Goal: Transaction & Acquisition: Book appointment/travel/reservation

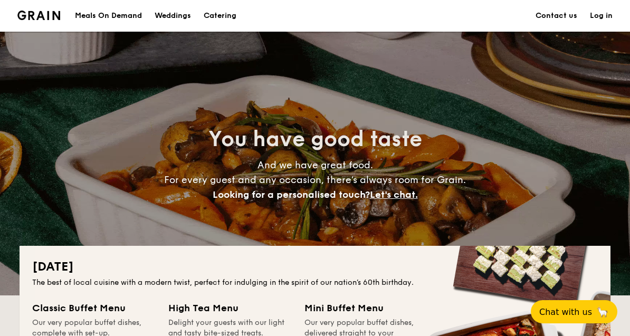
click at [222, 20] on h1 "Catering" at bounding box center [220, 16] width 33 height 32
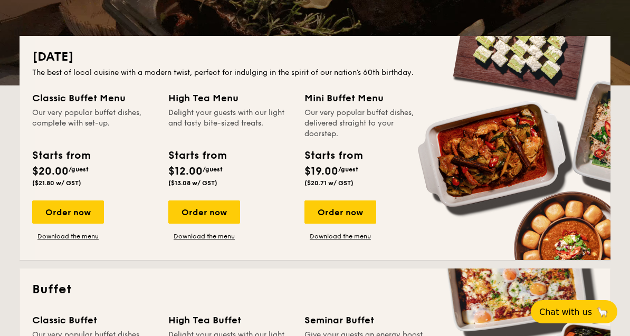
scroll to position [260, 0]
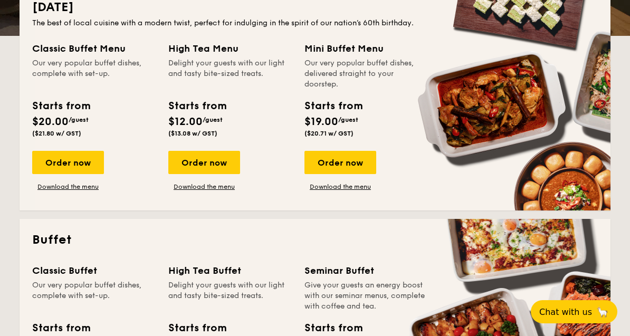
click at [83, 169] on div "Order now" at bounding box center [68, 162] width 72 height 23
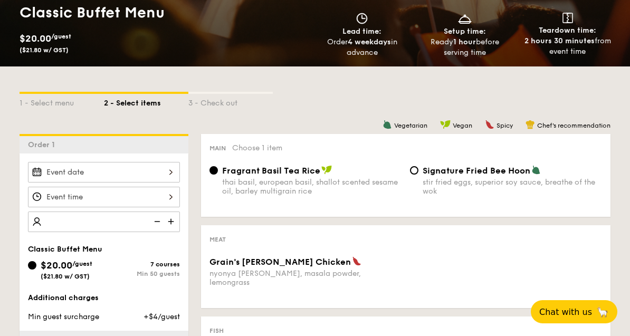
scroll to position [163, 0]
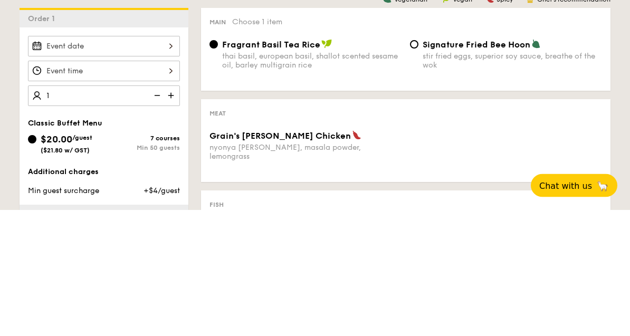
type input "11"
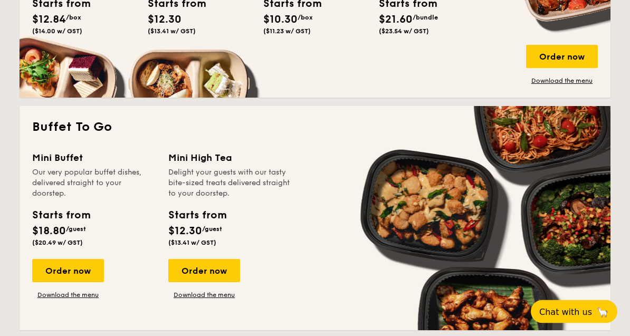
scroll to position [876, 0]
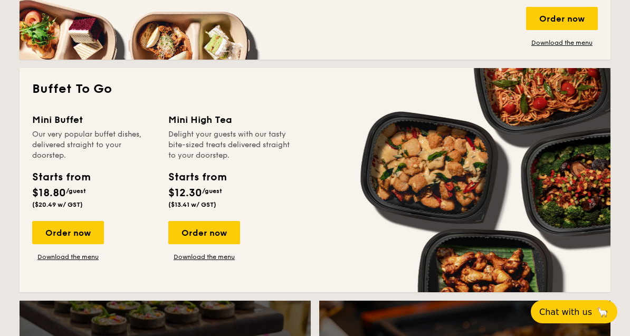
click at [74, 233] on div "Order now" at bounding box center [68, 232] width 72 height 23
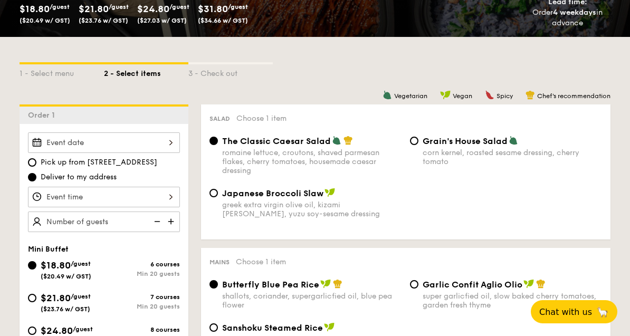
scroll to position [193, 0]
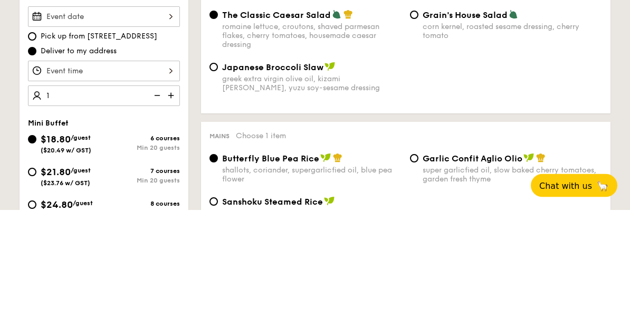
type input "10"
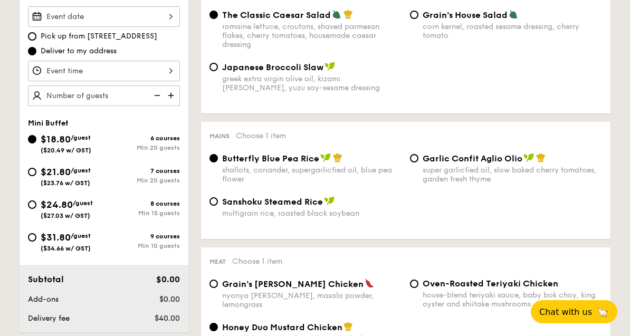
click at [88, 106] on input "text" at bounding box center [104, 96] width 152 height 21
type input "2"
type input "20"
click at [30, 240] on input "$31.80 /guest ($34.66 w/ GST) 9 courses Min 10 guests" at bounding box center [32, 237] width 8 height 8
radio input "true"
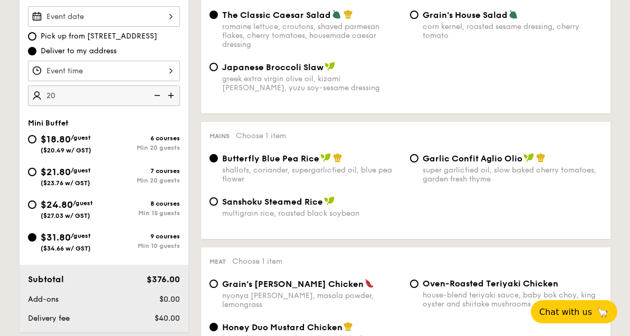
type input "20 guests"
radio input "true"
radio input "false"
radio input "true"
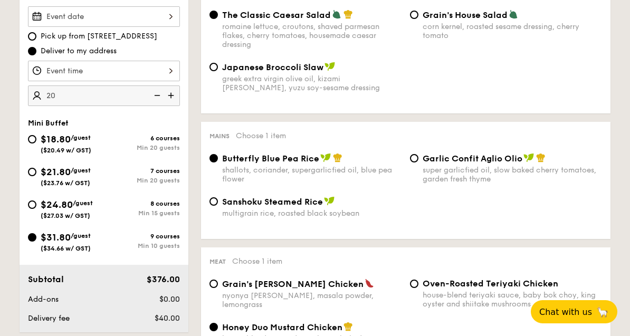
radio input "true"
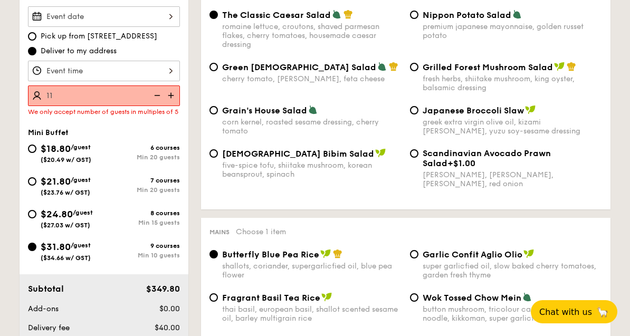
click at [90, 100] on input "11" at bounding box center [104, 96] width 152 height 21
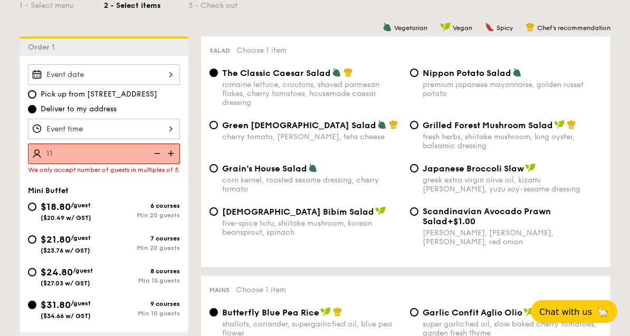
scroll to position [261, 0]
click at [151, 154] on img at bounding box center [156, 154] width 16 height 20
type input "10 guests"
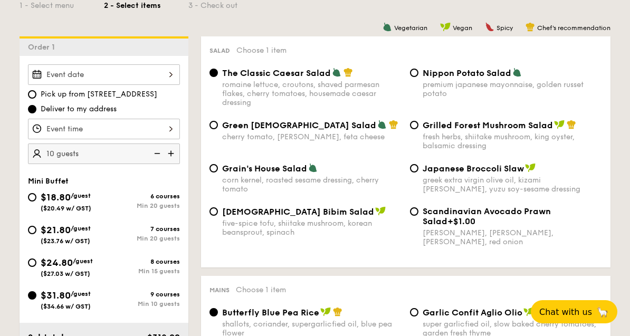
click at [135, 74] on div at bounding box center [104, 74] width 152 height 21
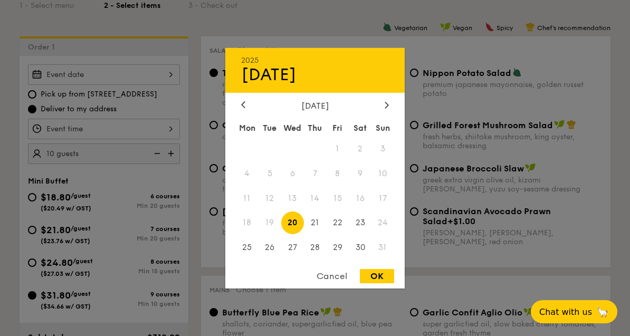
click at [270, 234] on span "19" at bounding box center [270, 223] width 23 height 23
click at [273, 234] on span "19" at bounding box center [270, 223] width 23 height 23
click at [342, 283] on div "Cancel" at bounding box center [332, 276] width 52 height 14
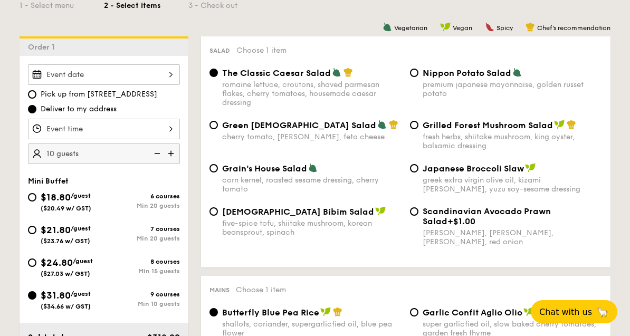
scroll to position [261, 0]
